Goal: Transaction & Acquisition: Purchase product/service

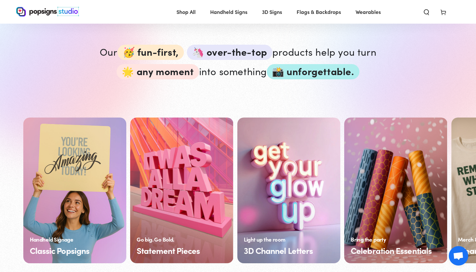
scroll to position [389, 0]
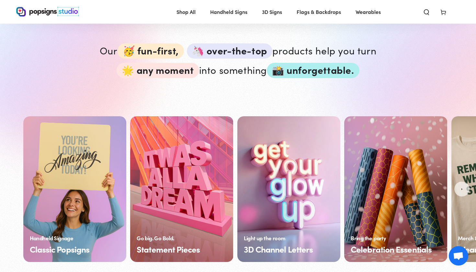
click at [87, 171] on link "Classic Popsigns" at bounding box center [74, 189] width 103 height 146
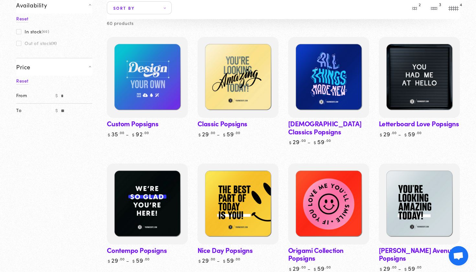
scroll to position [77, 0]
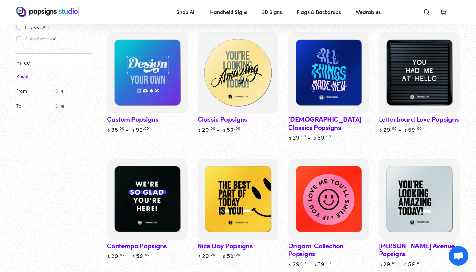
click at [247, 87] on img at bounding box center [238, 73] width 84 height 84
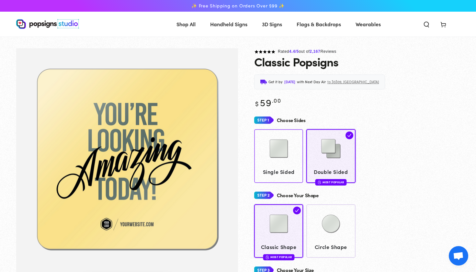
click at [300, 142] on div at bounding box center [279, 149] width 43 height 32
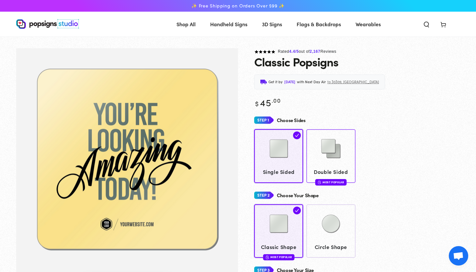
click at [327, 150] on img at bounding box center [331, 148] width 32 height 32
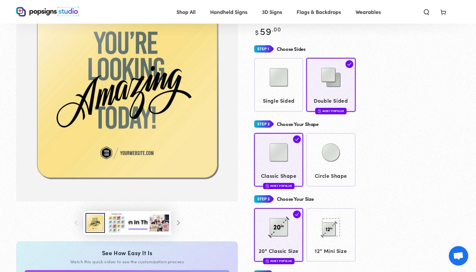
scroll to position [71, 0]
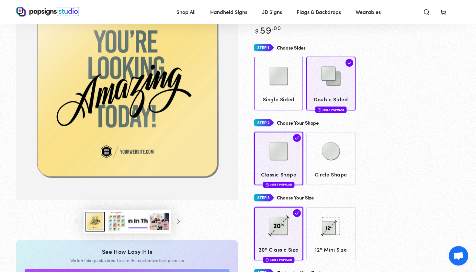
click at [293, 85] on img at bounding box center [279, 76] width 32 height 32
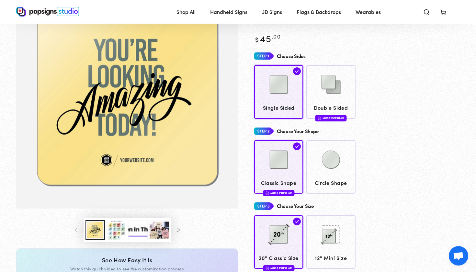
scroll to position [53, 0]
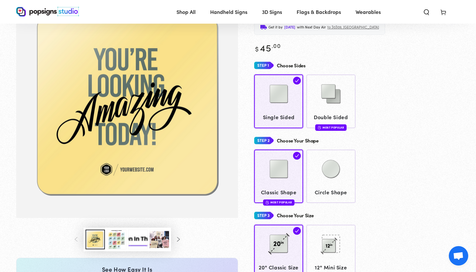
click at [109, 169] on img "Gallery Viewer" at bounding box center [127, 106] width 222 height 224
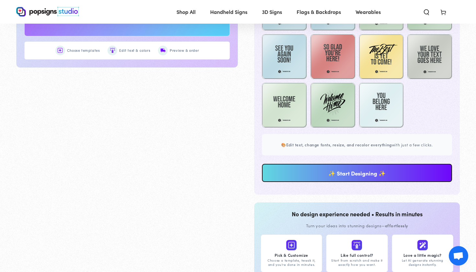
scroll to position [429, 0]
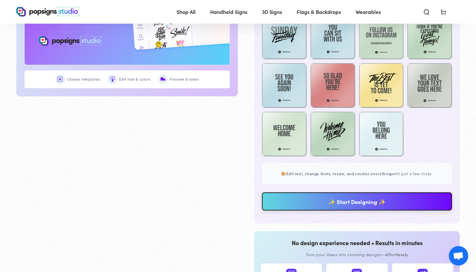
click at [281, 202] on link "✨ Start Designing ✨" at bounding box center [357, 201] width 190 height 18
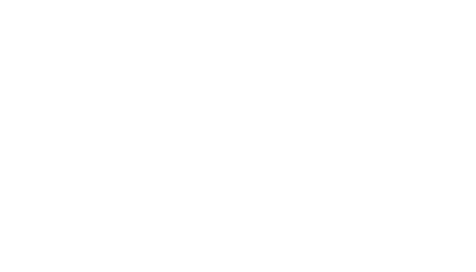
scroll to position [0, 0]
type textarea "An ancient tree with a door leading to a magical world"
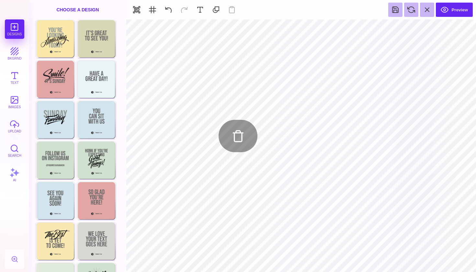
type input "#466B80"
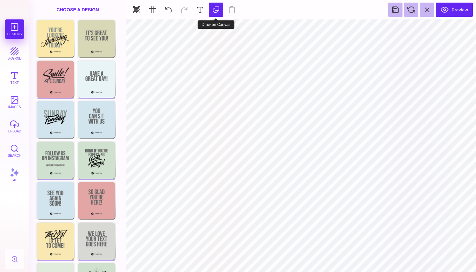
click at [213, 13] on button at bounding box center [216, 10] width 14 height 14
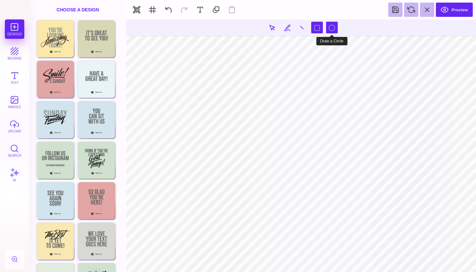
click at [331, 30] on button at bounding box center [332, 28] width 12 height 12
click at [320, 27] on button at bounding box center [317, 28] width 12 height 12
